Goal: Task Accomplishment & Management: Complete application form

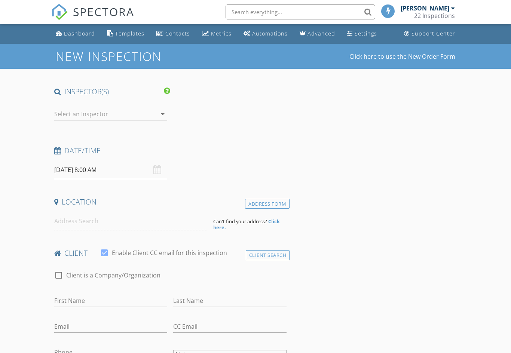
select select "8"
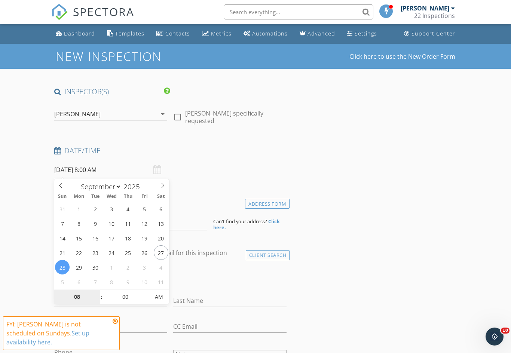
type input "[DATE] 8:00 AM"
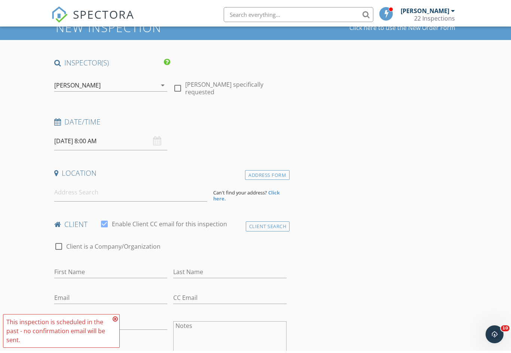
scroll to position [37, 0]
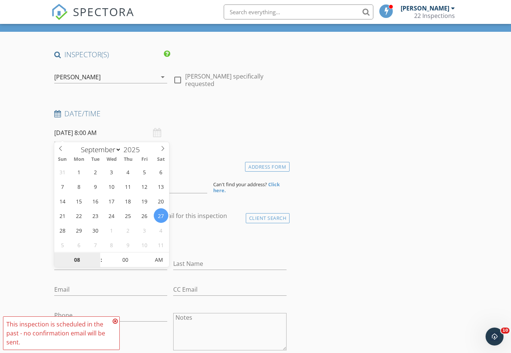
click at [76, 259] on input "08" at bounding box center [77, 260] width 46 height 15
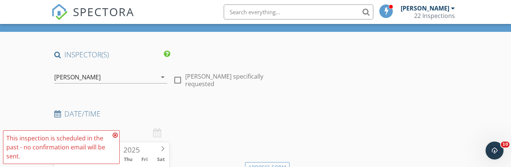
type input "9"
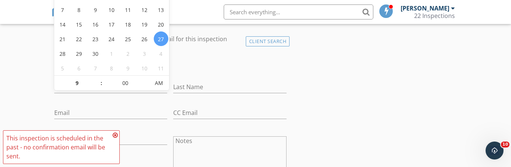
type input "[DATE] 9:00 AM"
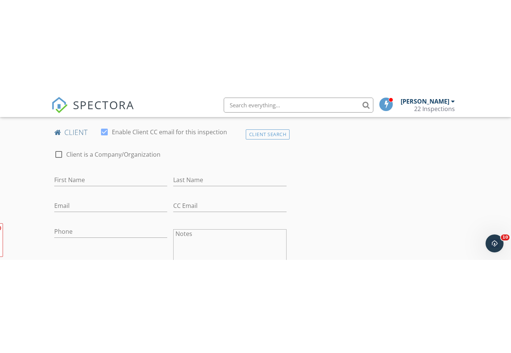
scroll to position [86, 0]
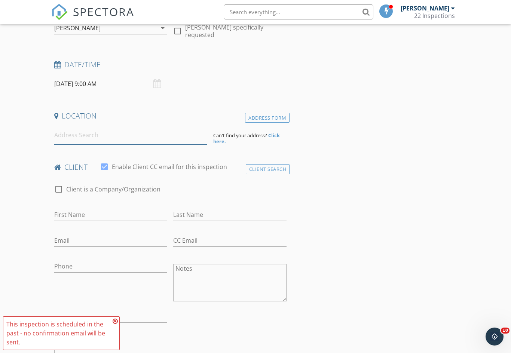
click at [164, 140] on input at bounding box center [130, 135] width 153 height 18
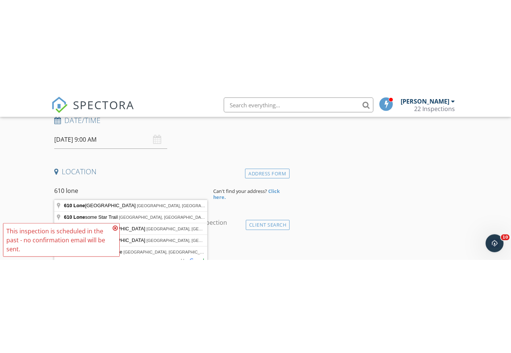
scroll to position [124, 0]
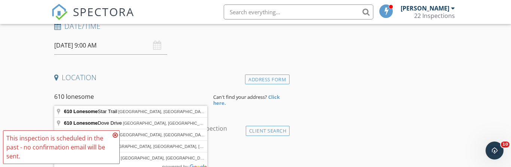
type input "[STREET_ADDRESS]"
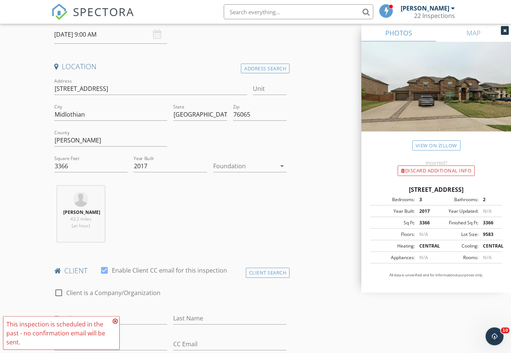
click at [278, 167] on icon "arrow_drop_down" at bounding box center [281, 166] width 9 height 9
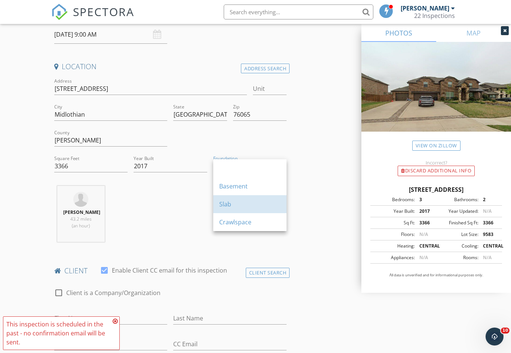
click at [250, 204] on div "Slab" at bounding box center [249, 204] width 61 height 9
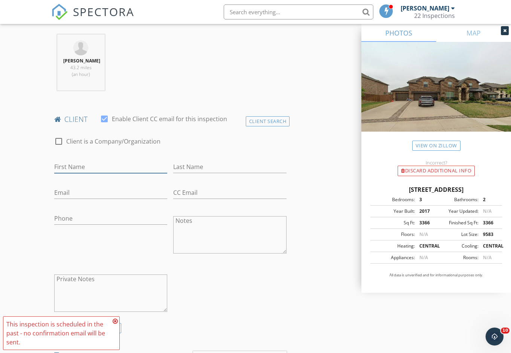
click at [145, 167] on input "First Name" at bounding box center [110, 167] width 113 height 12
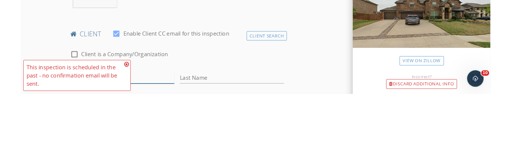
scroll to position [369, 0]
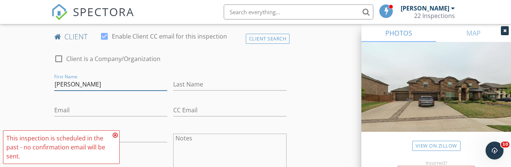
type input "[PERSON_NAME]"
click at [242, 89] on input "Last Name" at bounding box center [229, 84] width 113 height 12
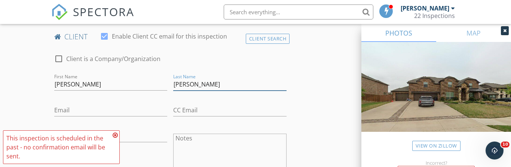
type input "[PERSON_NAME]"
click at [126, 115] on input "Email" at bounding box center [110, 110] width 113 height 12
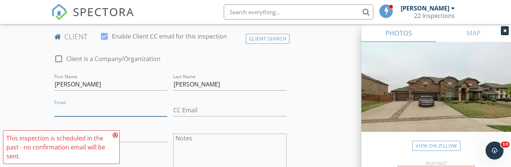
click at [142, 105] on input "Email" at bounding box center [110, 110] width 113 height 12
click at [104, 107] on input "Email" at bounding box center [110, 110] width 113 height 12
click at [87, 109] on input "Email" at bounding box center [110, 110] width 113 height 12
paste input "Villarreal.hector90@gmail.com"
click at [96, 107] on input "Villarreal.hector90@gmail.com" at bounding box center [110, 110] width 113 height 12
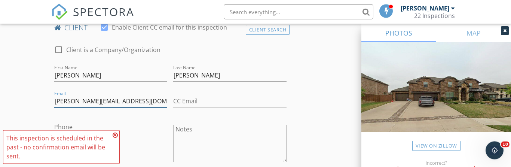
scroll to position [388, 0]
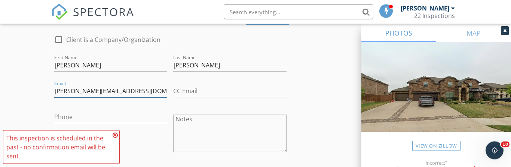
type input "Villarreal.hector90@gmail.com"
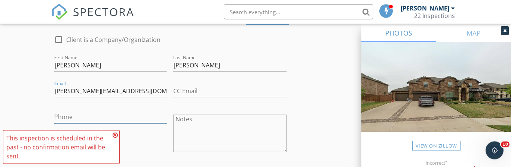
click at [158, 118] on input "Phone" at bounding box center [110, 117] width 113 height 12
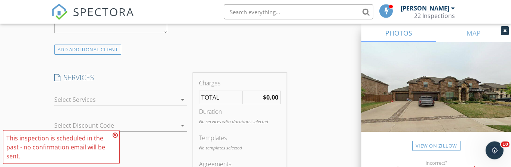
type input "[PHONE_NUMBER]"
click at [184, 99] on icon "arrow_drop_down" at bounding box center [182, 99] width 9 height 9
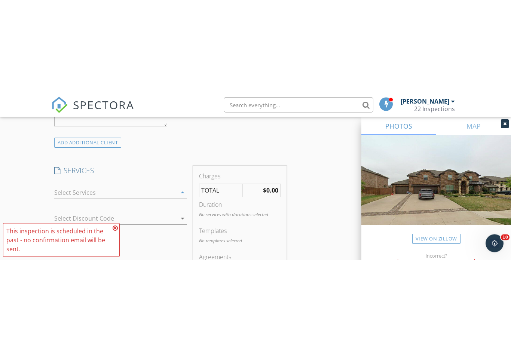
scroll to position [565, 0]
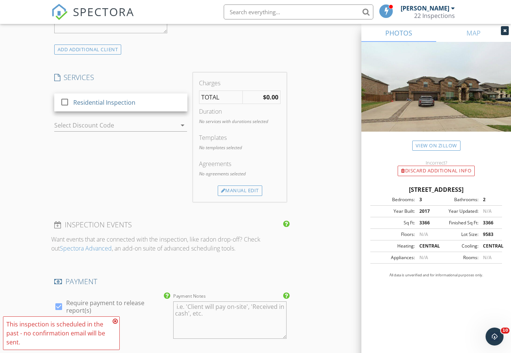
click at [193, 98] on div "Charges TOTAL $0.00 Duration No services with durations selected Templates No t…" at bounding box center [239, 137] width 99 height 129
click at [182, 102] on icon "arrow_drop_down" at bounding box center [182, 99] width 9 height 9
click at [157, 101] on div "Residential Inspection" at bounding box center [127, 102] width 108 height 15
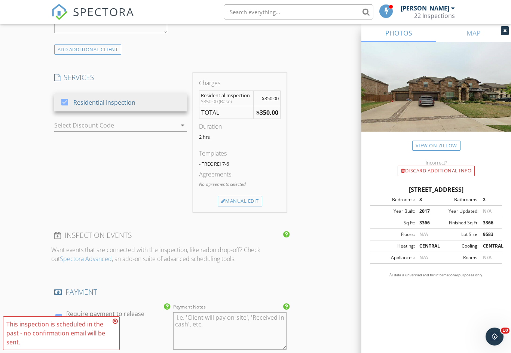
click at [249, 196] on div "Manual Edit" at bounding box center [240, 201] width 44 height 10
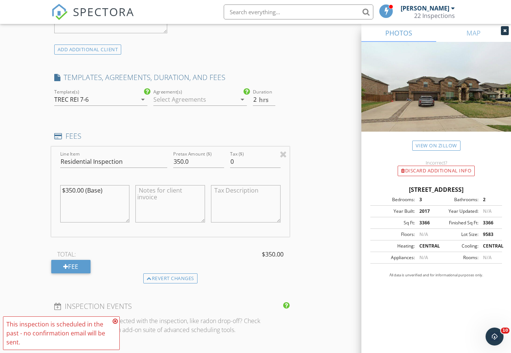
click at [71, 189] on textarea "$350.00 (Base)" at bounding box center [95, 203] width 70 height 37
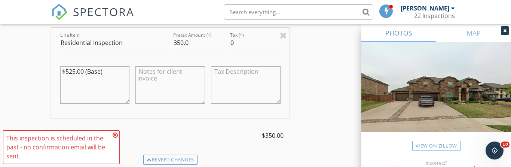
type textarea "$525.00 (Base)"
click at [178, 39] on input "350.0" at bounding box center [198, 43] width 50 height 12
click at [175, 39] on input "350.0" at bounding box center [198, 43] width 50 height 12
click at [183, 42] on input "350.0" at bounding box center [198, 43] width 50 height 12
type input "3"
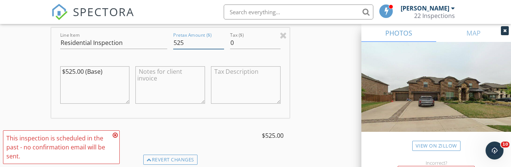
type input "525"
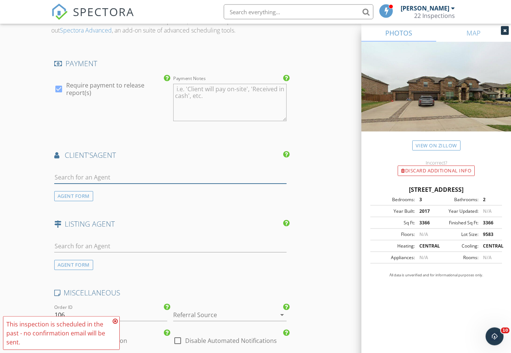
click at [234, 175] on input "text" at bounding box center [170, 178] width 232 height 12
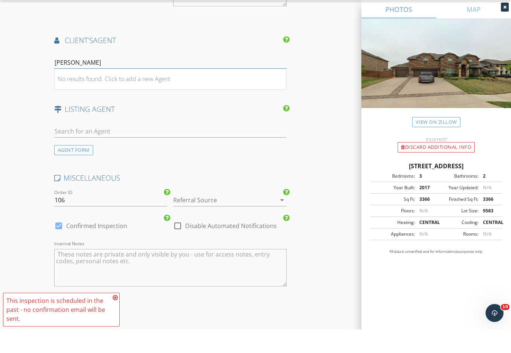
scroll to position [960, 0]
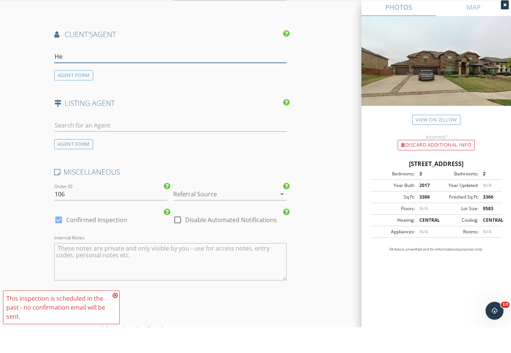
type input "H"
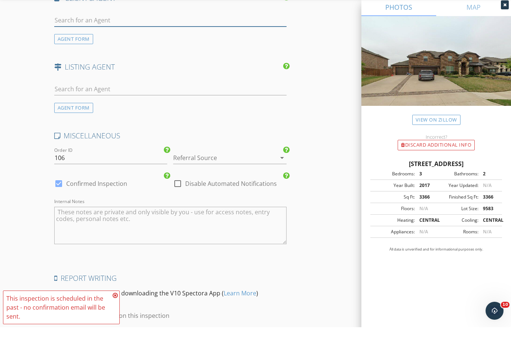
scroll to position [1000, 0]
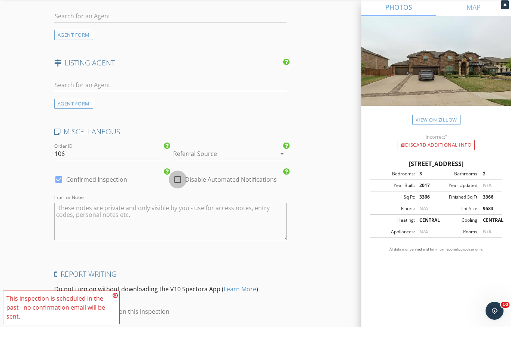
click at [181, 199] on div at bounding box center [177, 205] width 13 height 13
checkbox input "true"
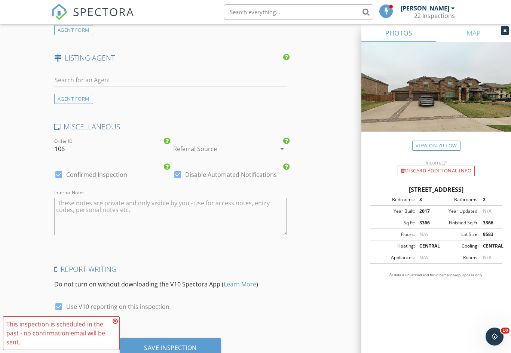
scroll to position [1030, 0]
click at [158, 339] on div "Save Inspection" at bounding box center [170, 348] width 101 height 20
